Goal: Task Accomplishment & Management: Use online tool/utility

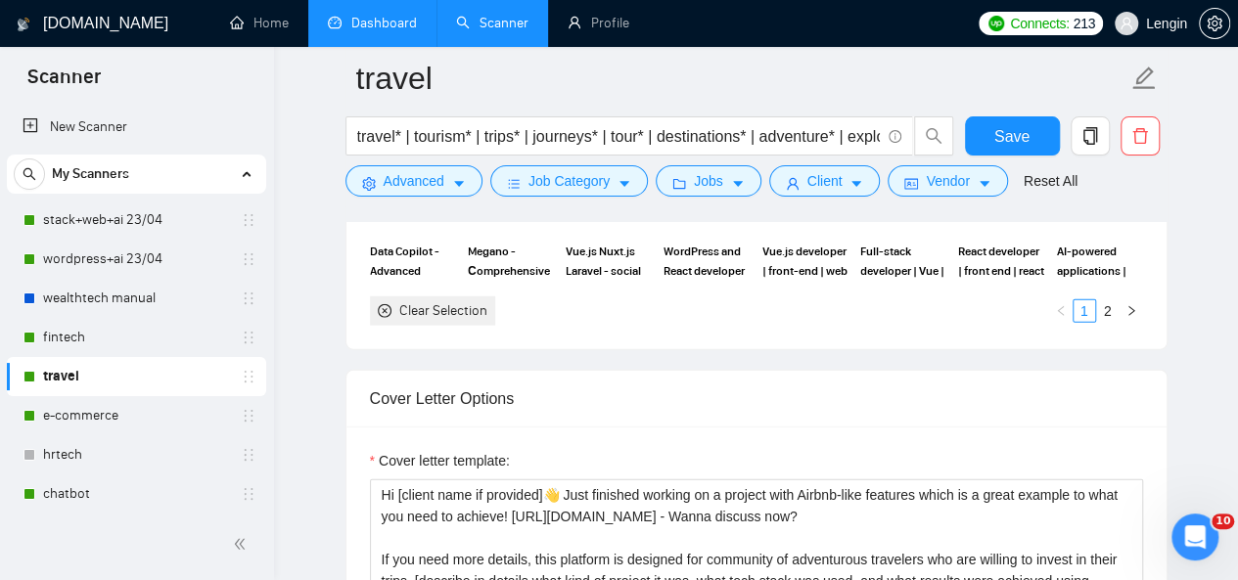
click at [407, 17] on link "Dashboard" at bounding box center [372, 23] width 89 height 17
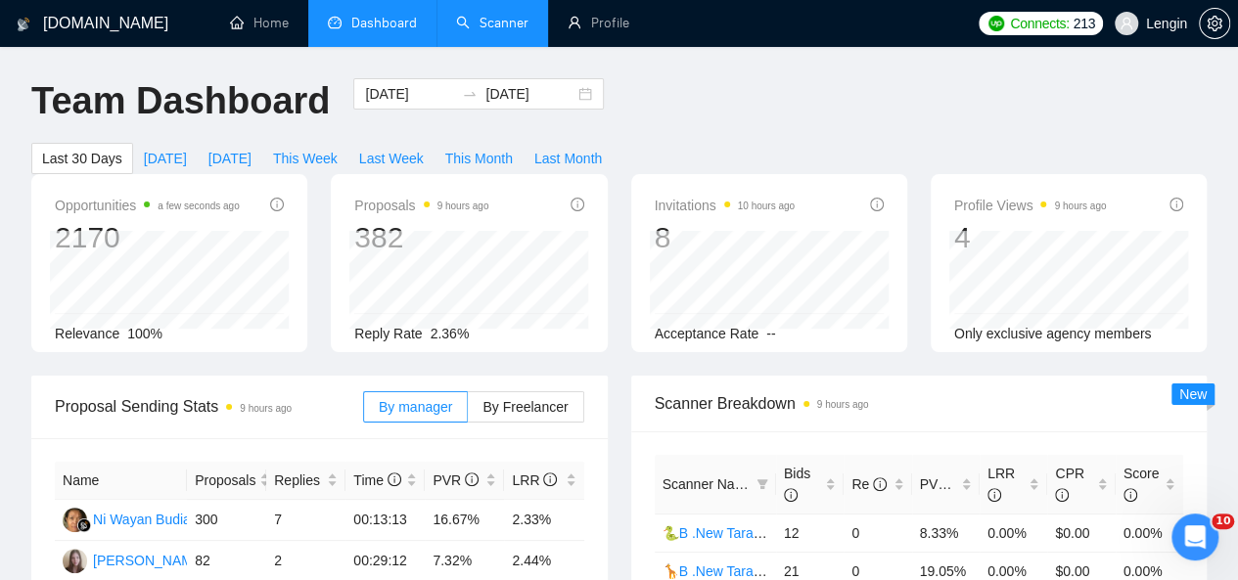
click at [494, 17] on link "Scanner" at bounding box center [492, 23] width 72 height 17
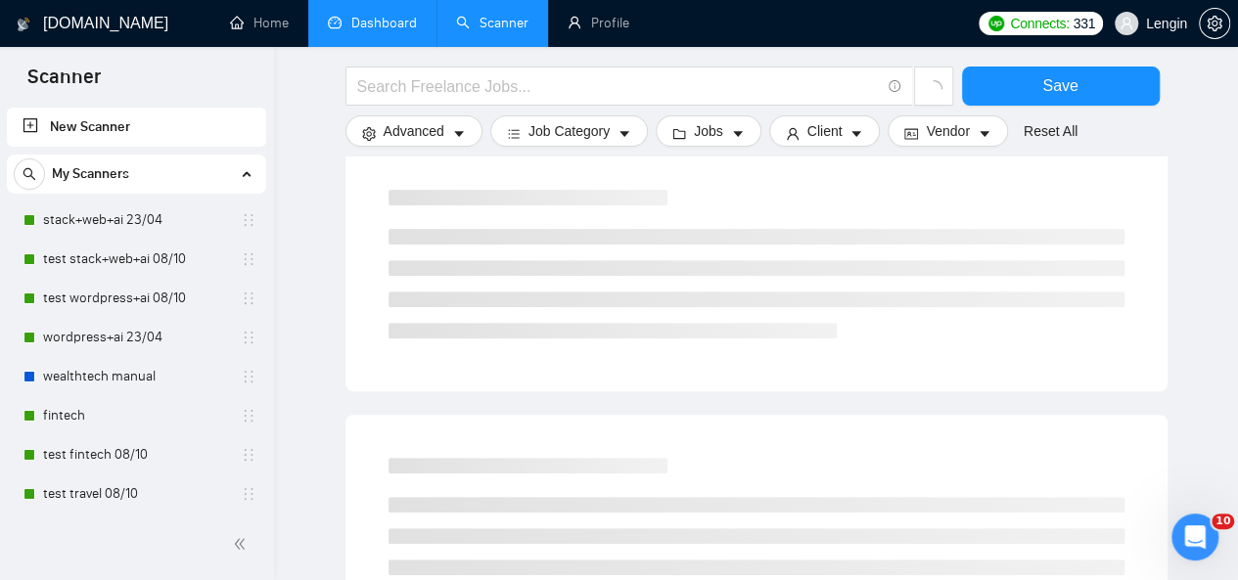
click at [366, 15] on link "Dashboard" at bounding box center [372, 23] width 89 height 17
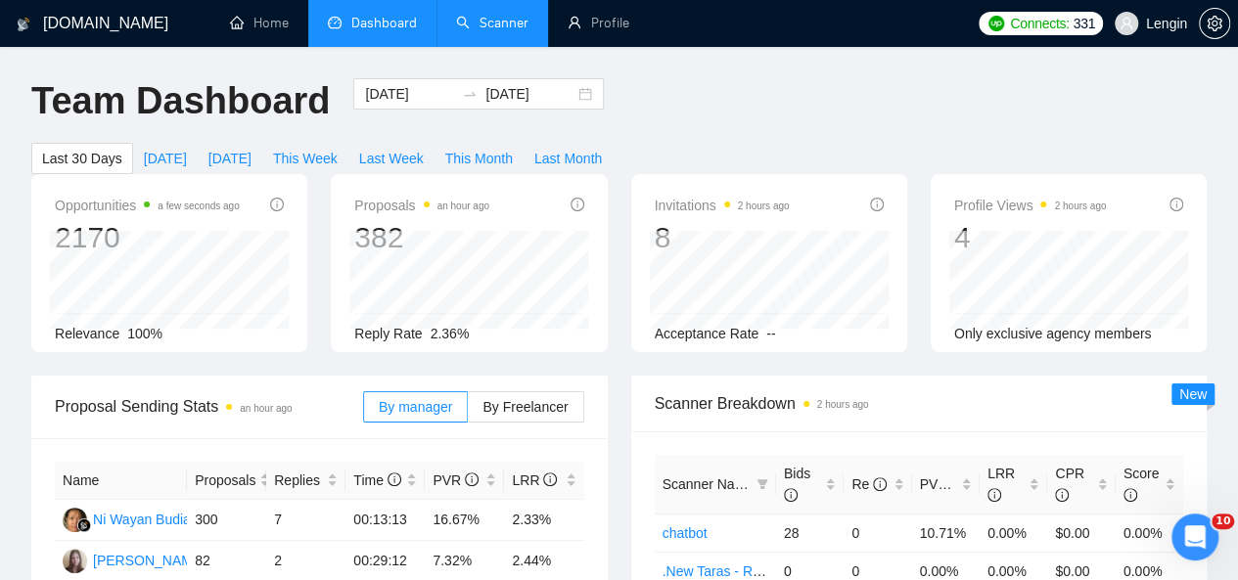
click at [462, 15] on link "Scanner" at bounding box center [492, 23] width 72 height 17
